Goal: Find contact information: Find contact information

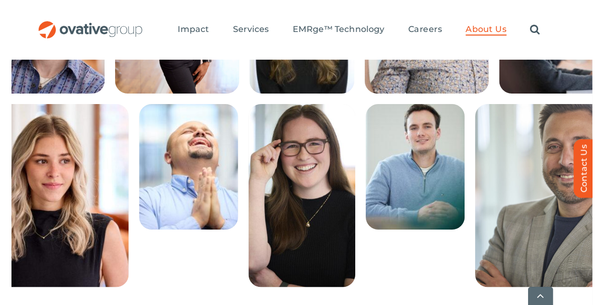
scroll to position [377, 0]
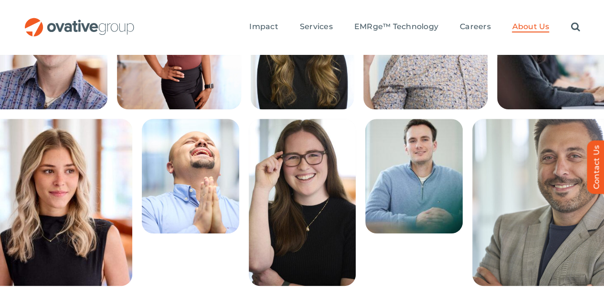
drag, startPoint x: 88, startPoint y: 192, endPoint x: 156, endPoint y: 191, distance: 67.8
click at [156, 191] on div "Sadie, Sr. Analyst, Video and Programmatic Media Skilled Sudoku Solver, Restaur…" at bounding box center [302, 202] width 573 height 167
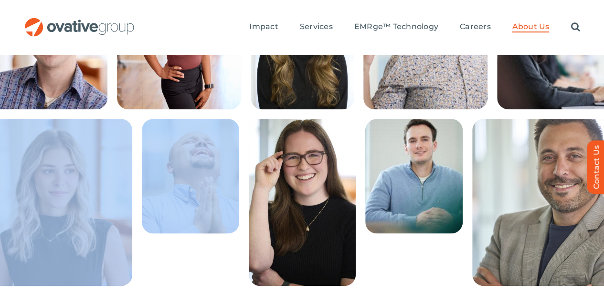
drag, startPoint x: 177, startPoint y: 226, endPoint x: 206, endPoint y: 225, distance: 29.6
click at [206, 225] on div "Sadie, Sr. Analyst, Video and Programmatic Media Skilled Sudoku Solver, Restaur…" at bounding box center [302, 202] width 573 height 167
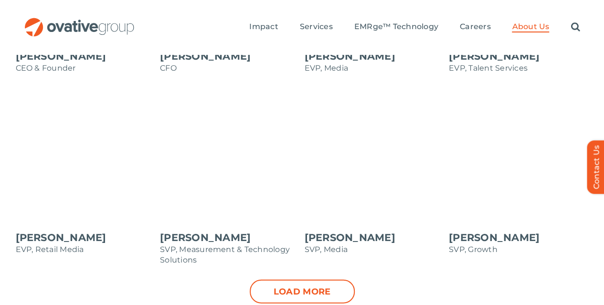
scroll to position [994, 0]
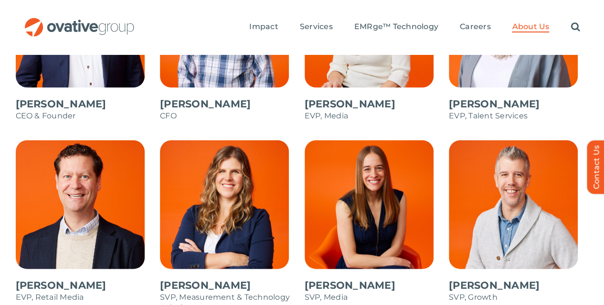
click at [517, 142] on span at bounding box center [519, 226] width 140 height 172
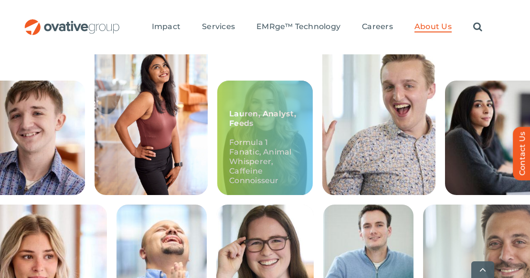
scroll to position [286, 0]
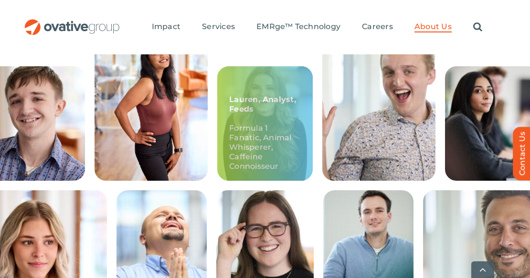
click at [261, 138] on p "Formula 1 Fanatic, Animal Whisperer, Caffeine Connoisseur" at bounding box center [265, 148] width 72 height 48
click at [264, 101] on strong "Lauren, Analyst, Feeds" at bounding box center [262, 104] width 67 height 19
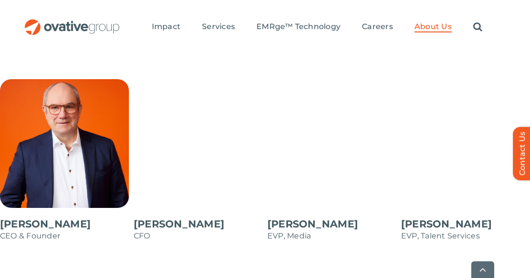
scroll to position [812, 0]
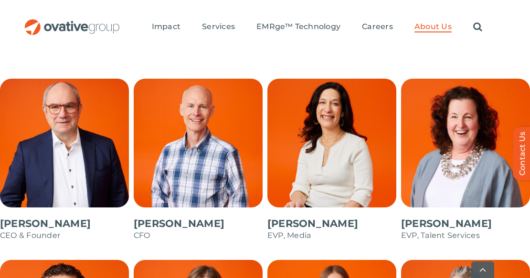
click at [212, 141] on span at bounding box center [198, 165] width 129 height 172
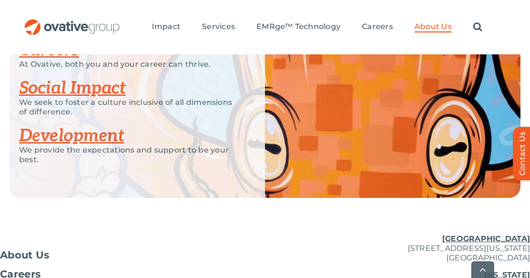
scroll to position [1376, 0]
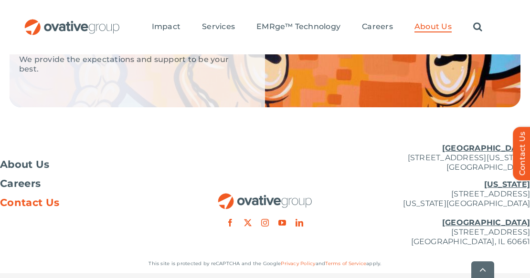
click at [30, 198] on span "Contact Us" at bounding box center [29, 203] width 59 height 10
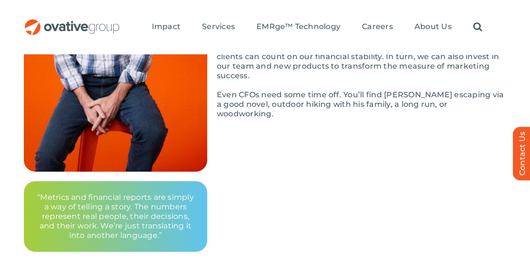
scroll to position [95, 0]
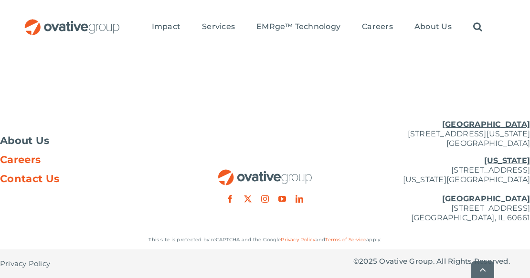
click at [26, 160] on span "Careers" at bounding box center [20, 160] width 41 height 10
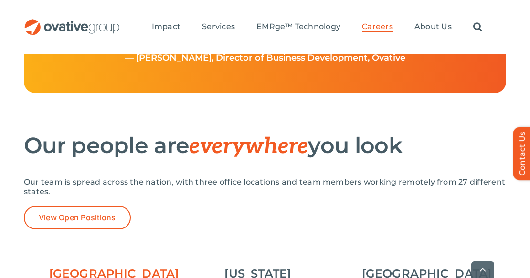
scroll to position [1337, 0]
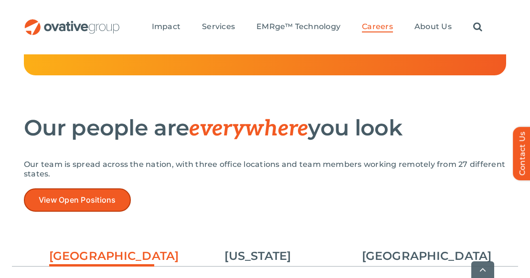
click at [83, 205] on span "View Open Positions" at bounding box center [77, 200] width 77 height 9
